Goal: Check status: Check status

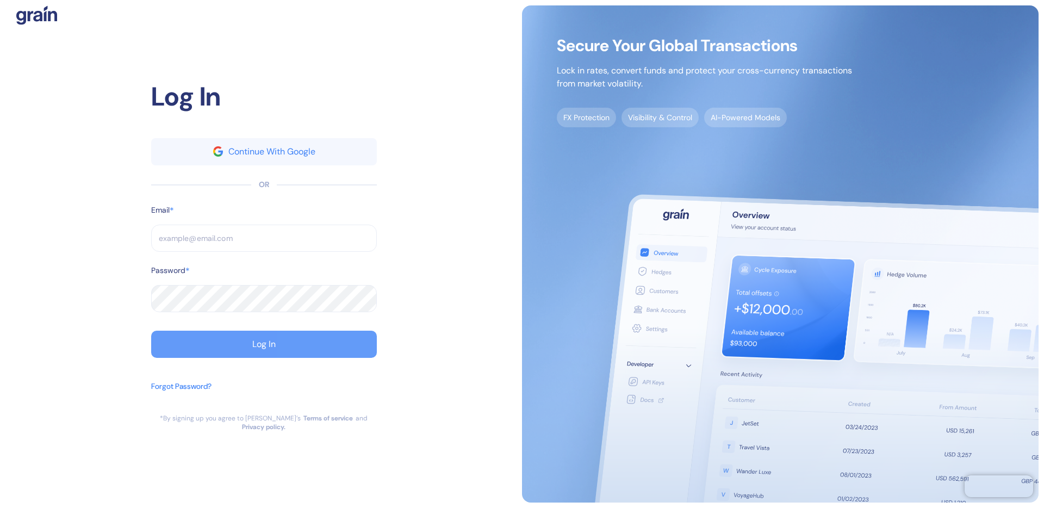
type input "[EMAIL_ADDRESS][DOMAIN_NAME]"
click at [298, 341] on button "Log In" at bounding box center [264, 344] width 226 height 27
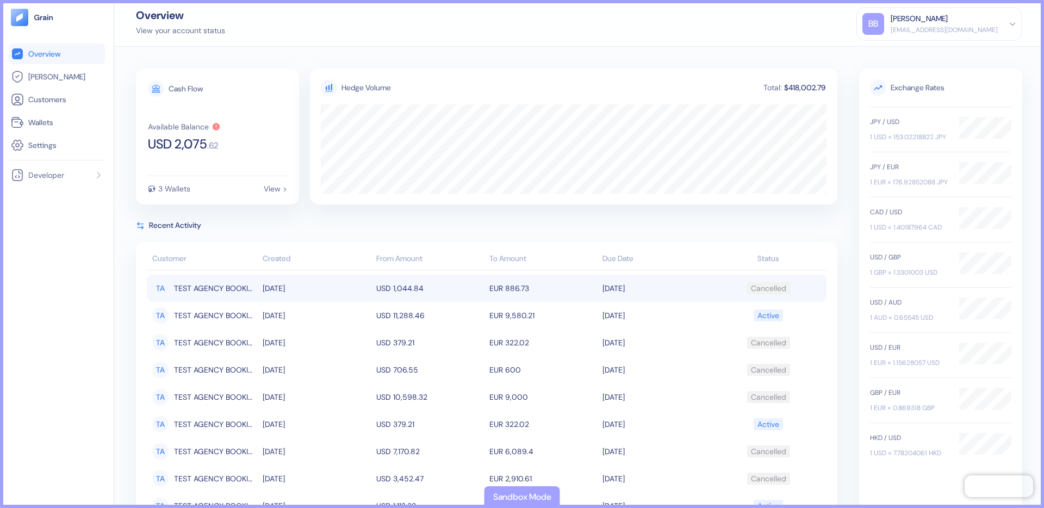
scroll to position [14, 0]
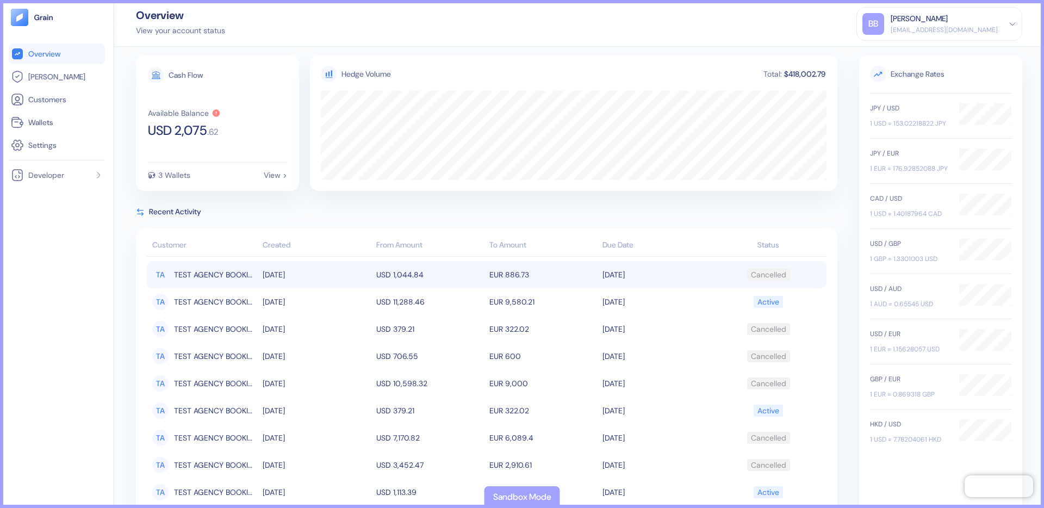
click at [396, 275] on td "USD 1,044.84" at bounding box center [429, 274] width 113 height 27
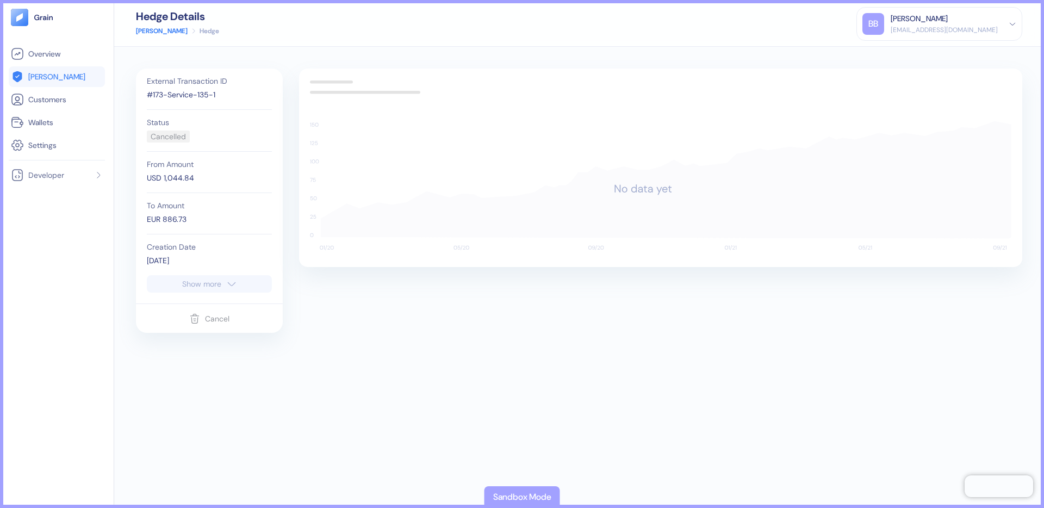
click at [137, 25] on div "Hedge Details [PERSON_NAME] Hedge" at bounding box center [177, 23] width 83 height 25
click at [139, 30] on link "[PERSON_NAME]" at bounding box center [162, 31] width 52 height 10
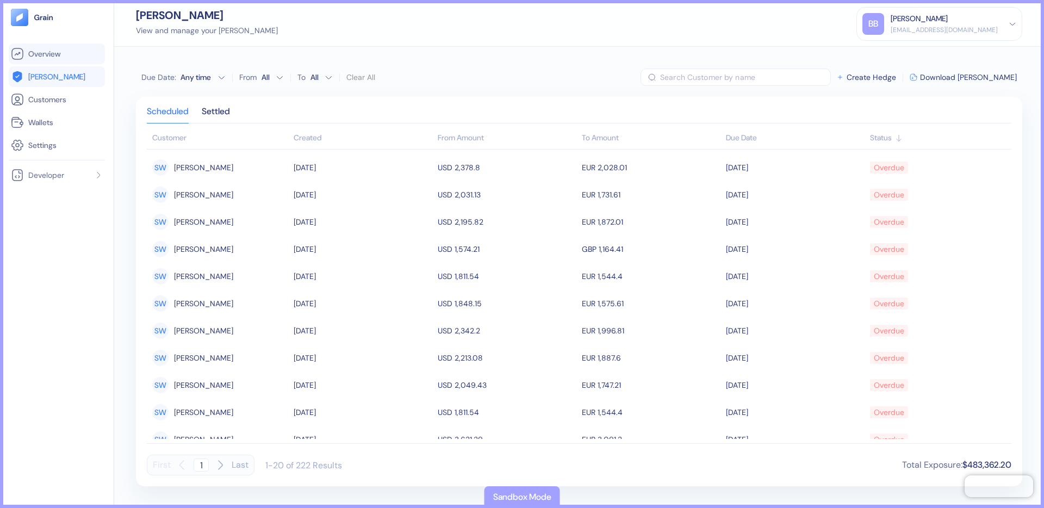
click at [82, 53] on link "Overview" at bounding box center [57, 53] width 92 height 13
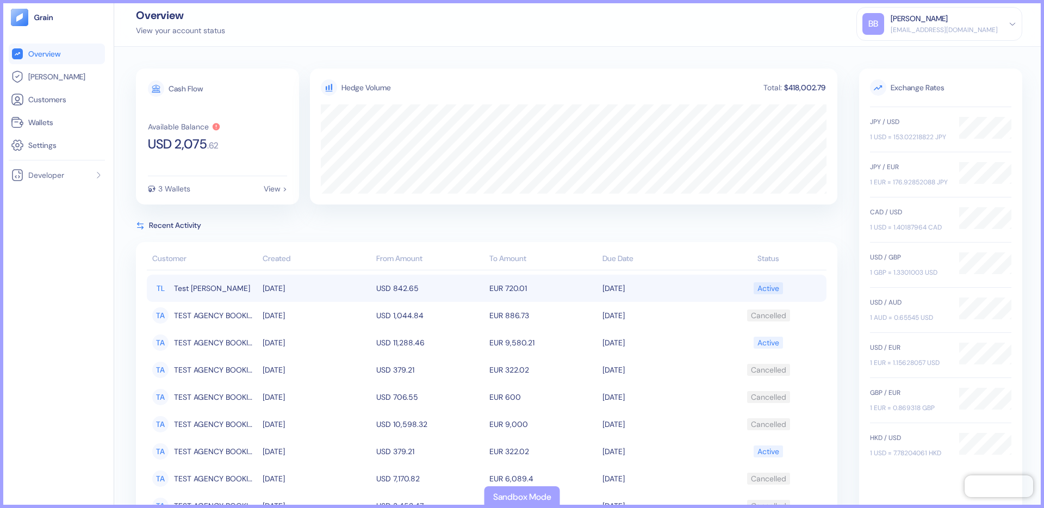
click at [529, 288] on td "EUR 720.01" at bounding box center [543, 288] width 113 height 27
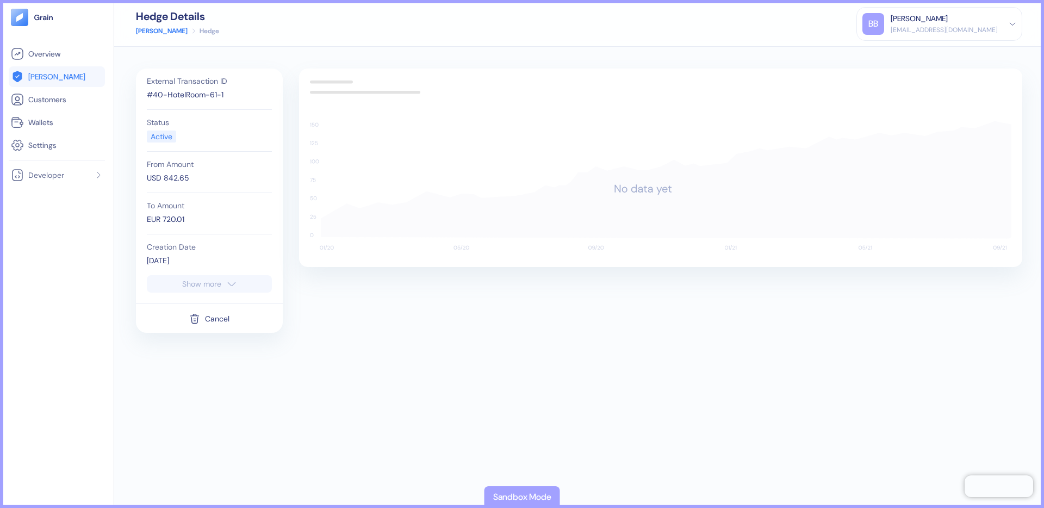
click at [231, 279] on icon "button" at bounding box center [231, 283] width 11 height 13
click at [155, 28] on link "[PERSON_NAME]" at bounding box center [162, 31] width 52 height 10
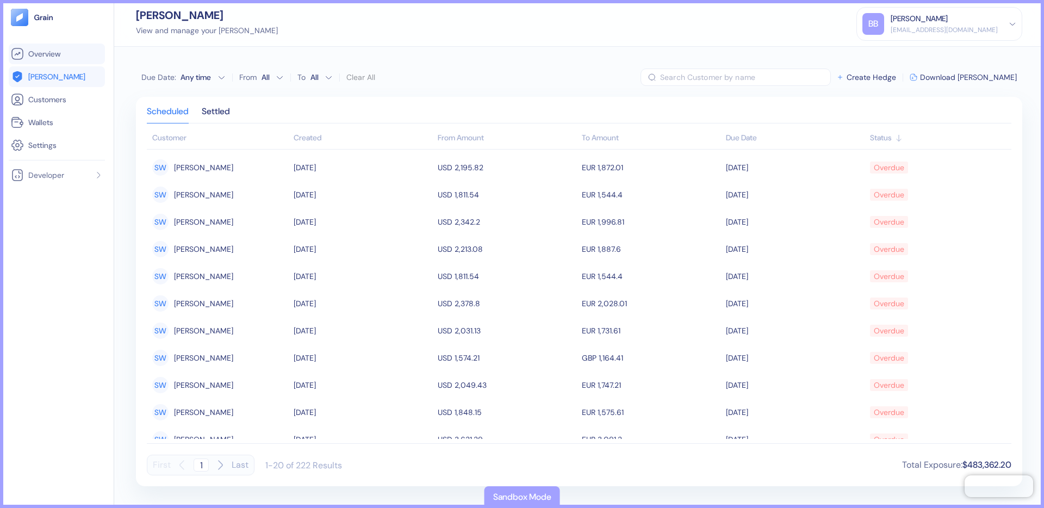
click at [38, 57] on span "Overview" at bounding box center [44, 53] width 32 height 11
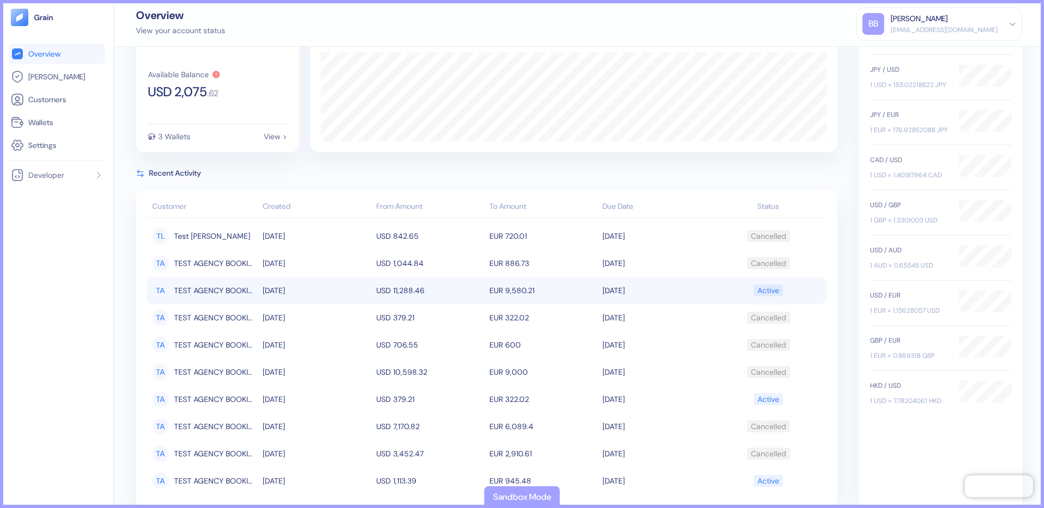
scroll to position [76, 0]
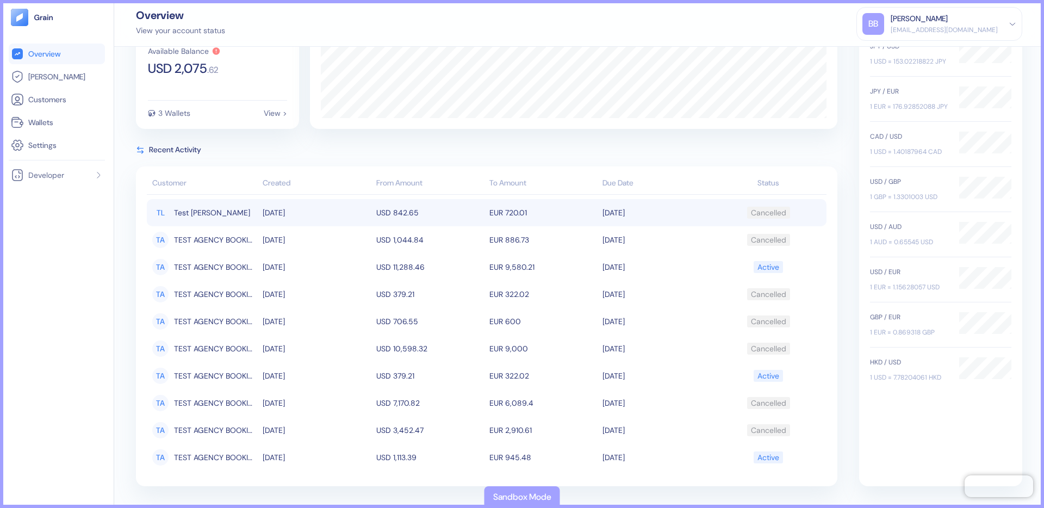
click at [483, 222] on td "USD 842.65" at bounding box center [429, 212] width 113 height 27
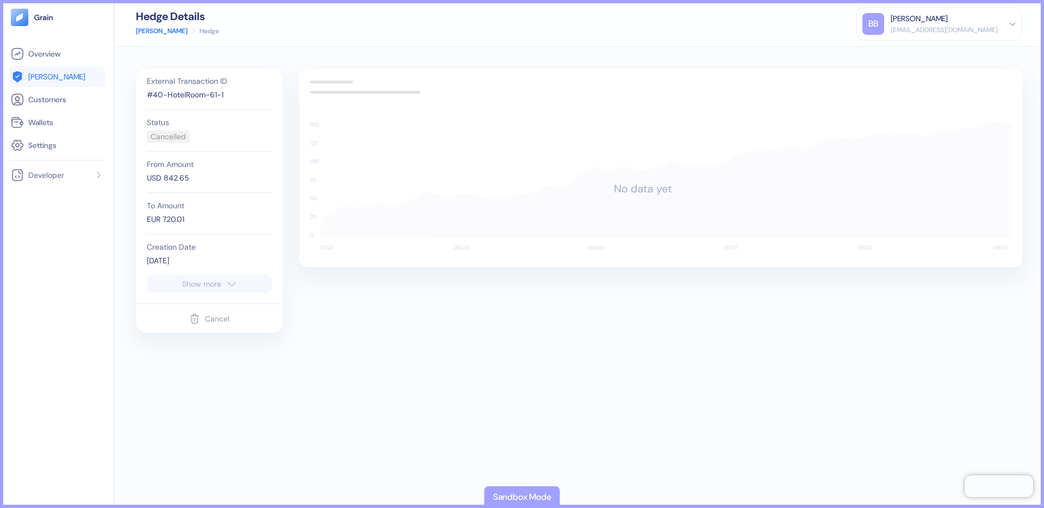
click at [71, 78] on link "[PERSON_NAME]" at bounding box center [57, 76] width 92 height 13
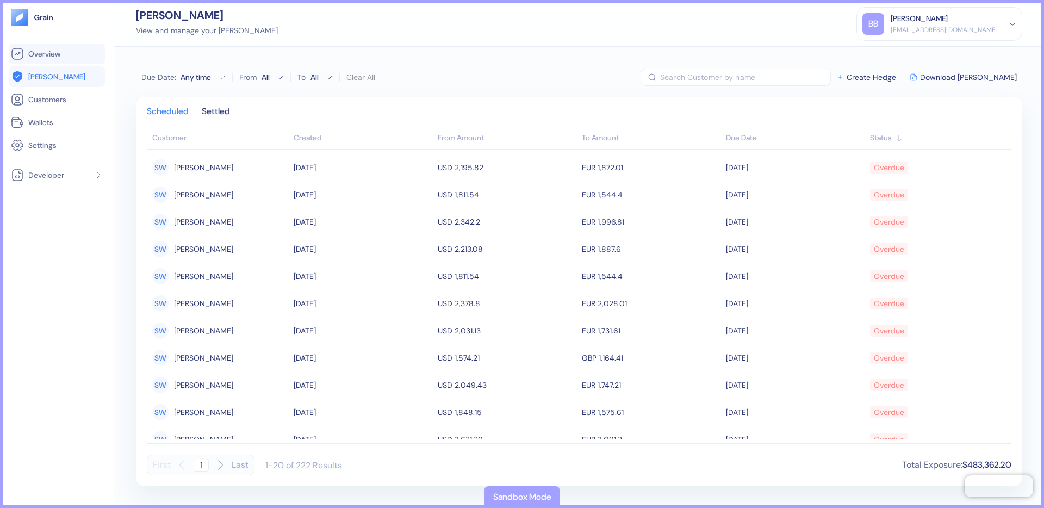
click at [70, 49] on link "Overview" at bounding box center [57, 53] width 92 height 13
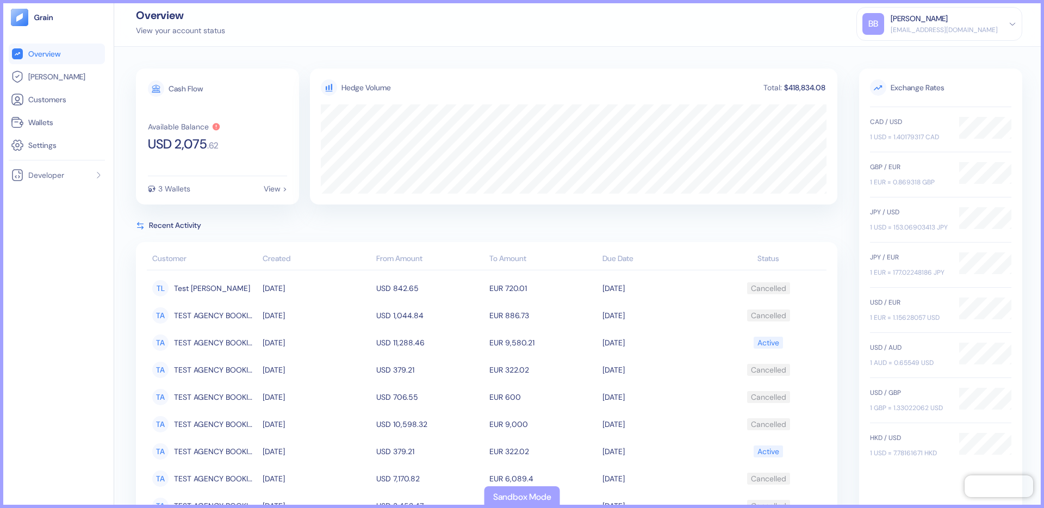
scroll to position [76, 0]
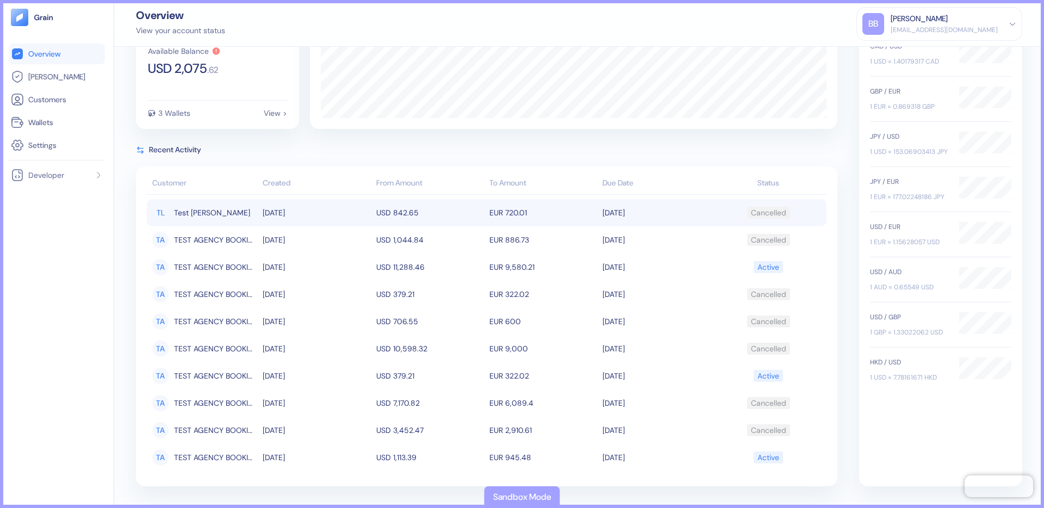
click at [550, 223] on td "EUR 720.01" at bounding box center [543, 212] width 113 height 27
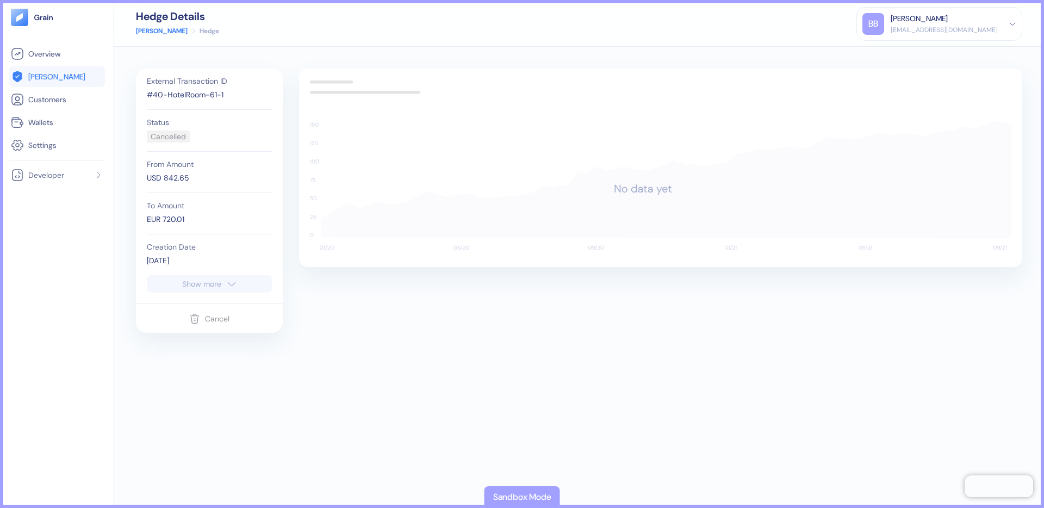
click at [211, 280] on div "Show more" at bounding box center [201, 284] width 39 height 8
click at [212, 401] on button "Show less" at bounding box center [209, 407] width 125 height 17
click at [401, 61] on div "External Transaction ID #40-HotelRoom-61-1 Status Cancelled From Amount USD 842…" at bounding box center [579, 277] width 930 height 461
click at [154, 38] on div "Hedge Details [PERSON_NAME] Hedge BB [PERSON_NAME] [EMAIL_ADDRESS][DOMAIN_NAME]…" at bounding box center [579, 23] width 930 height 47
click at [152, 25] on div "Hedge Details [PERSON_NAME] Hedge" at bounding box center [177, 23] width 83 height 25
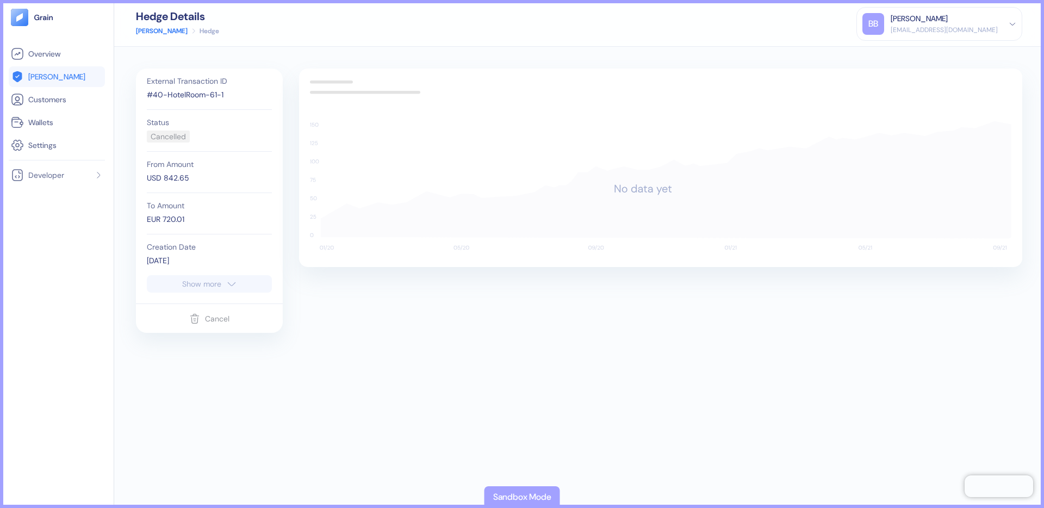
click at [152, 27] on link "[PERSON_NAME]" at bounding box center [162, 31] width 52 height 10
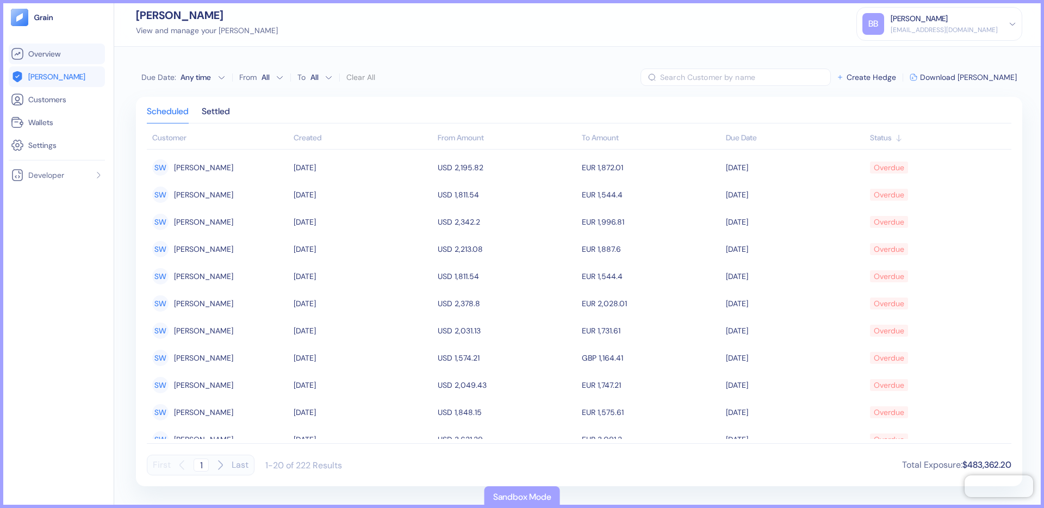
click at [47, 53] on span "Overview" at bounding box center [44, 53] width 32 height 11
